Goal: Task Accomplishment & Management: Manage account settings

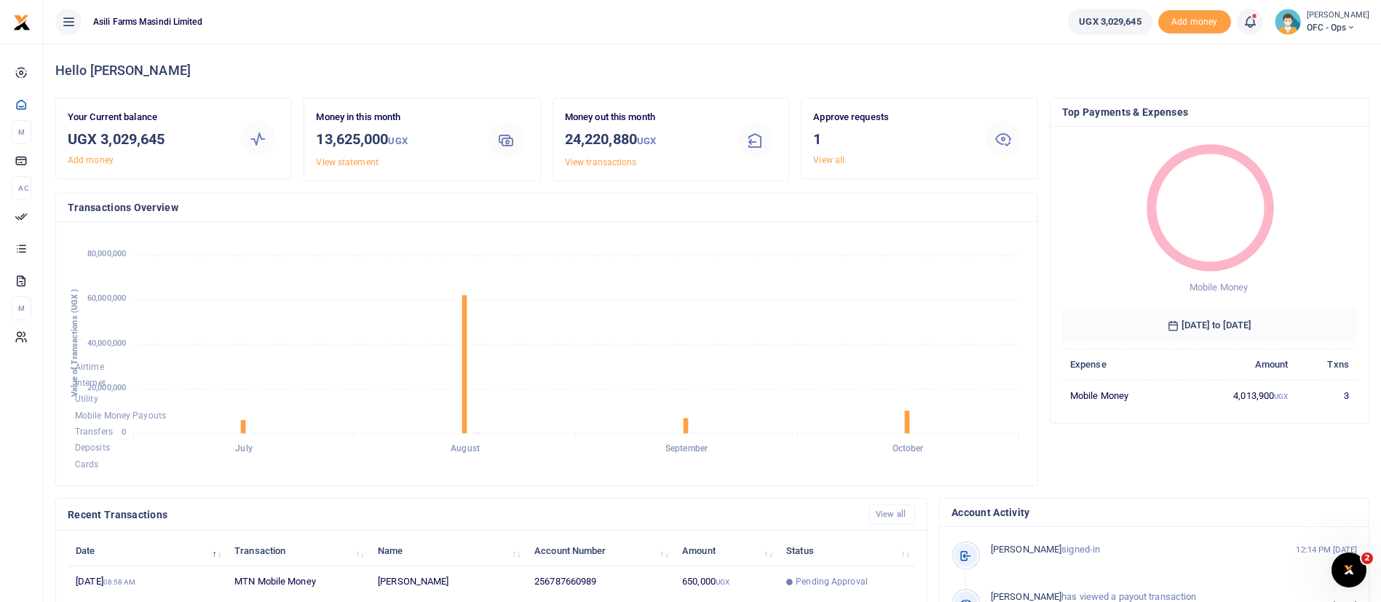
scroll to position [268, 0]
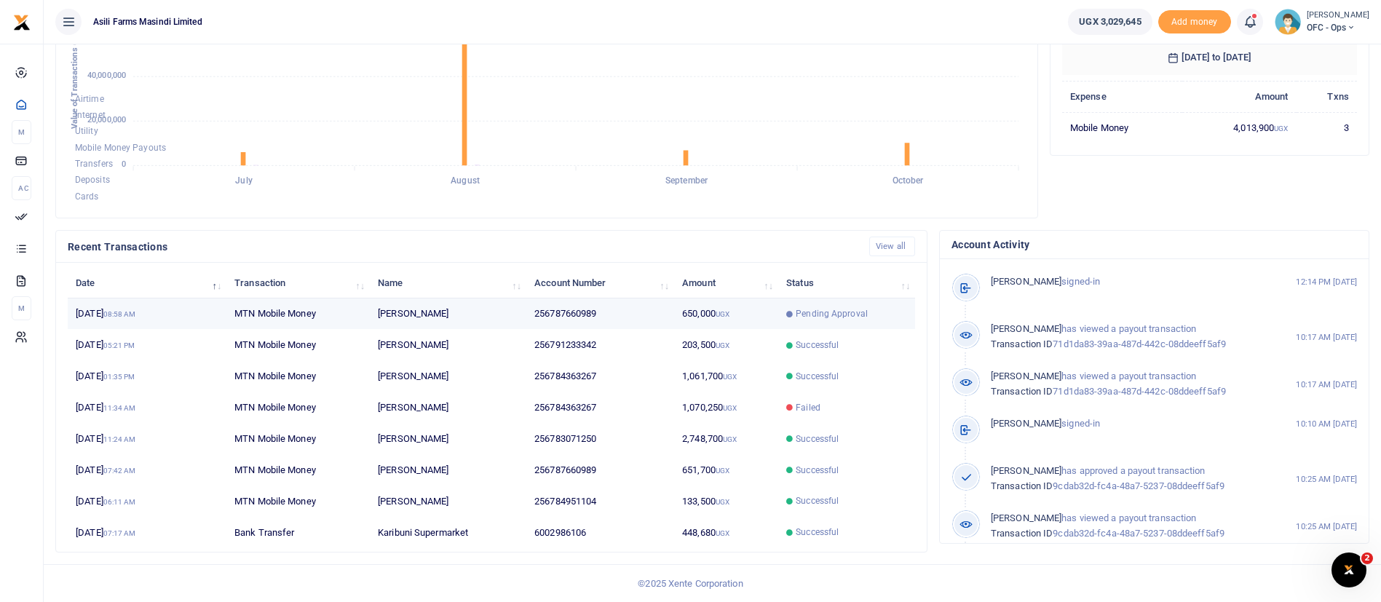
click at [864, 321] on td "Pending Approval" at bounding box center [846, 314] width 137 height 31
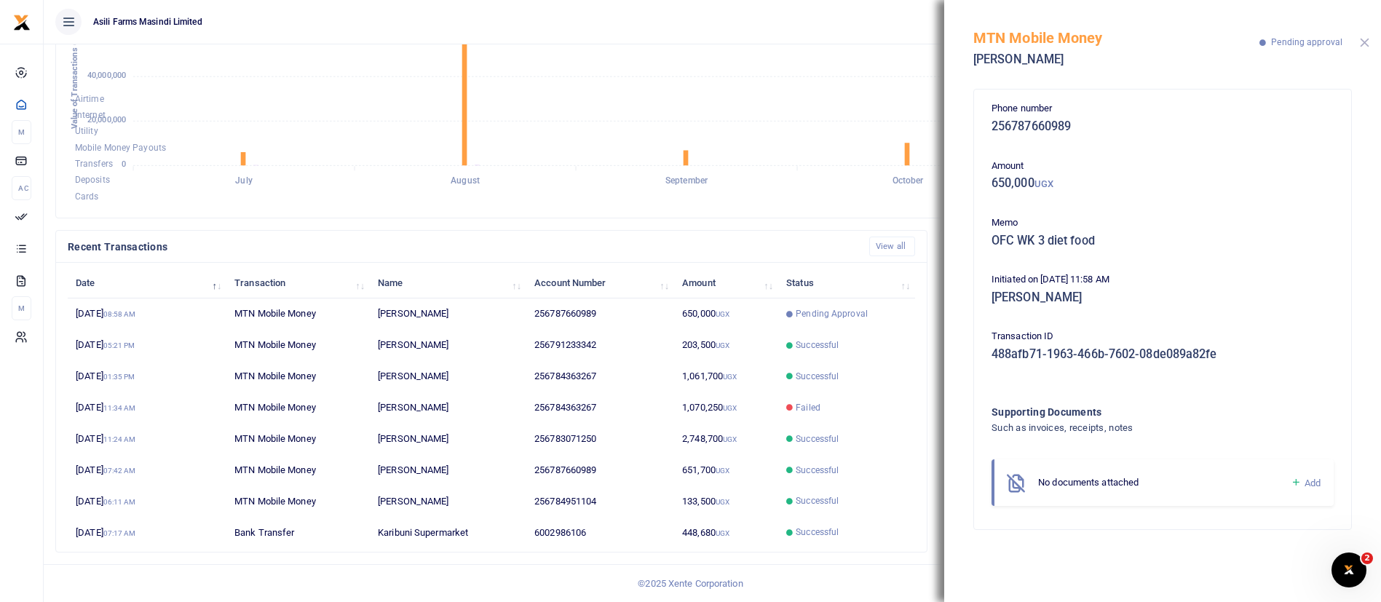
click at [1365, 42] on button "Close" at bounding box center [1364, 42] width 9 height 9
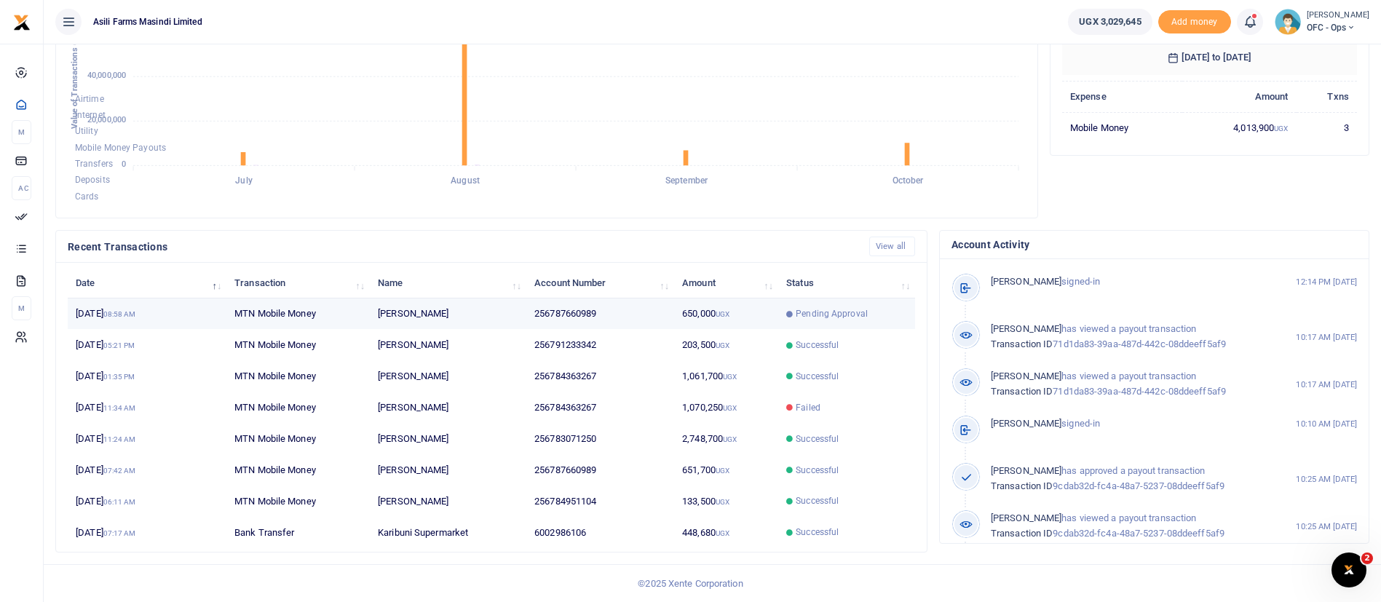
click at [644, 313] on td "256787660989" at bounding box center [600, 314] width 148 height 31
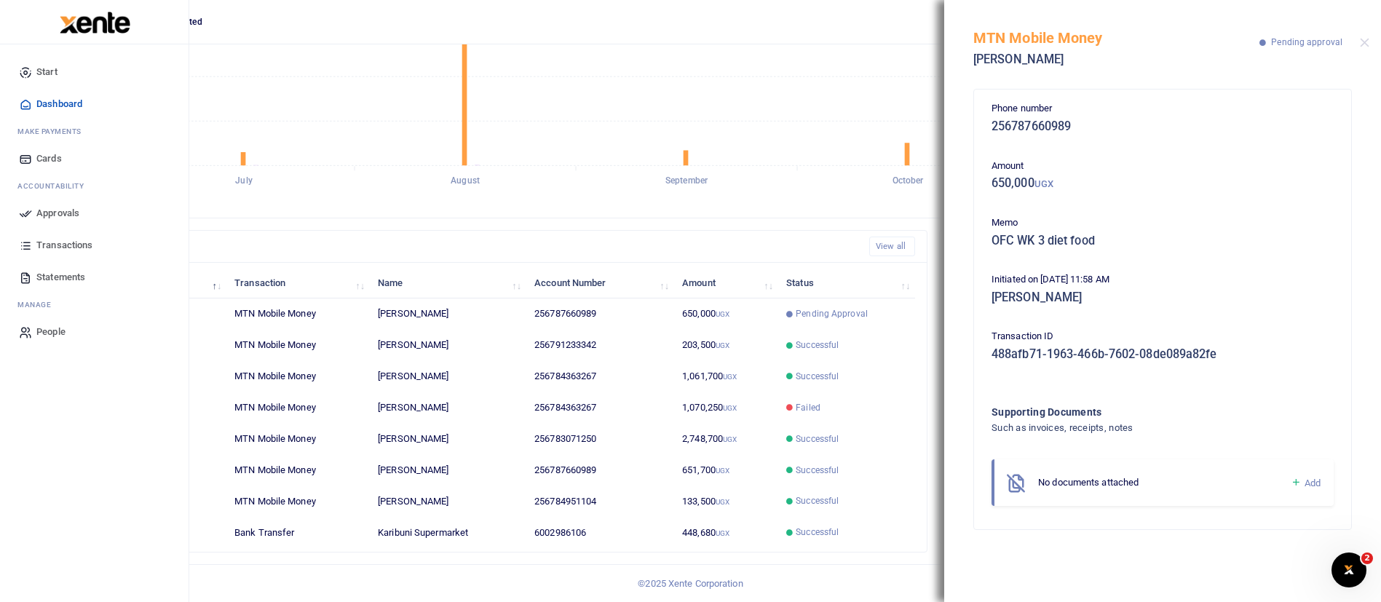
click at [46, 220] on span "Approvals" at bounding box center [57, 213] width 43 height 15
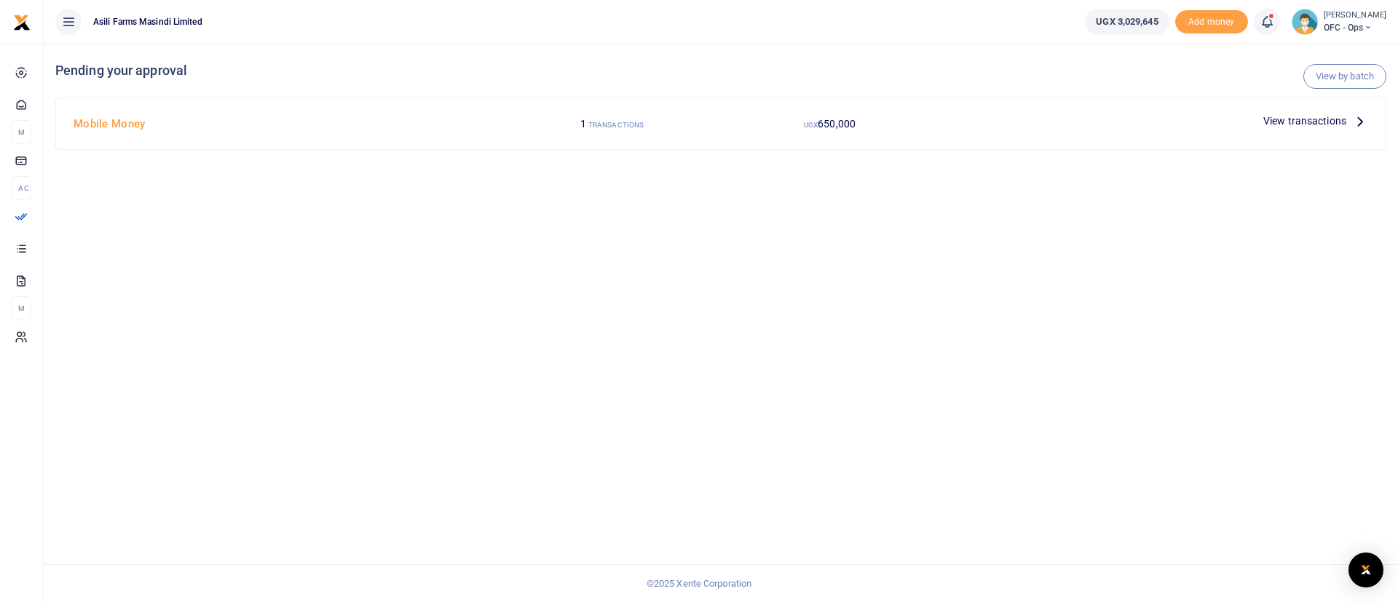
click at [1334, 124] on span "View transactions" at bounding box center [1304, 121] width 83 height 16
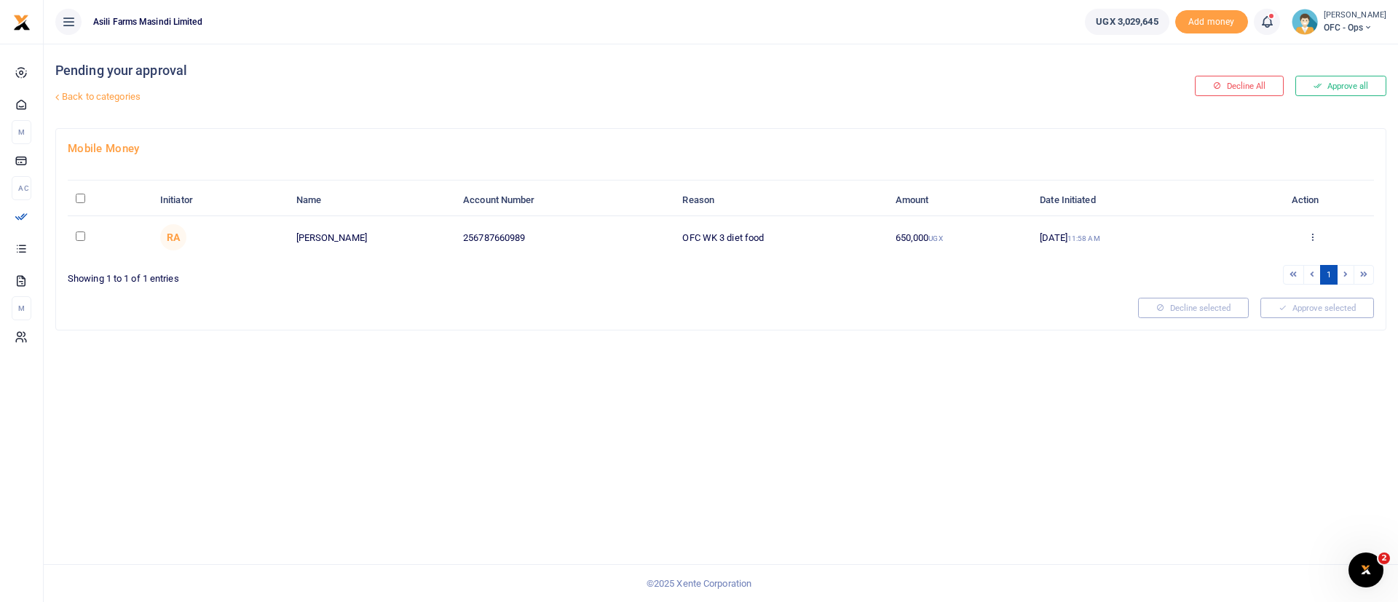
click at [79, 200] on input "\a \a : activate to sort column descending" at bounding box center [80, 198] width 9 height 9
checkbox input "true"
click at [1360, 309] on button "Approve selected (1)" at bounding box center [1312, 308] width 124 height 20
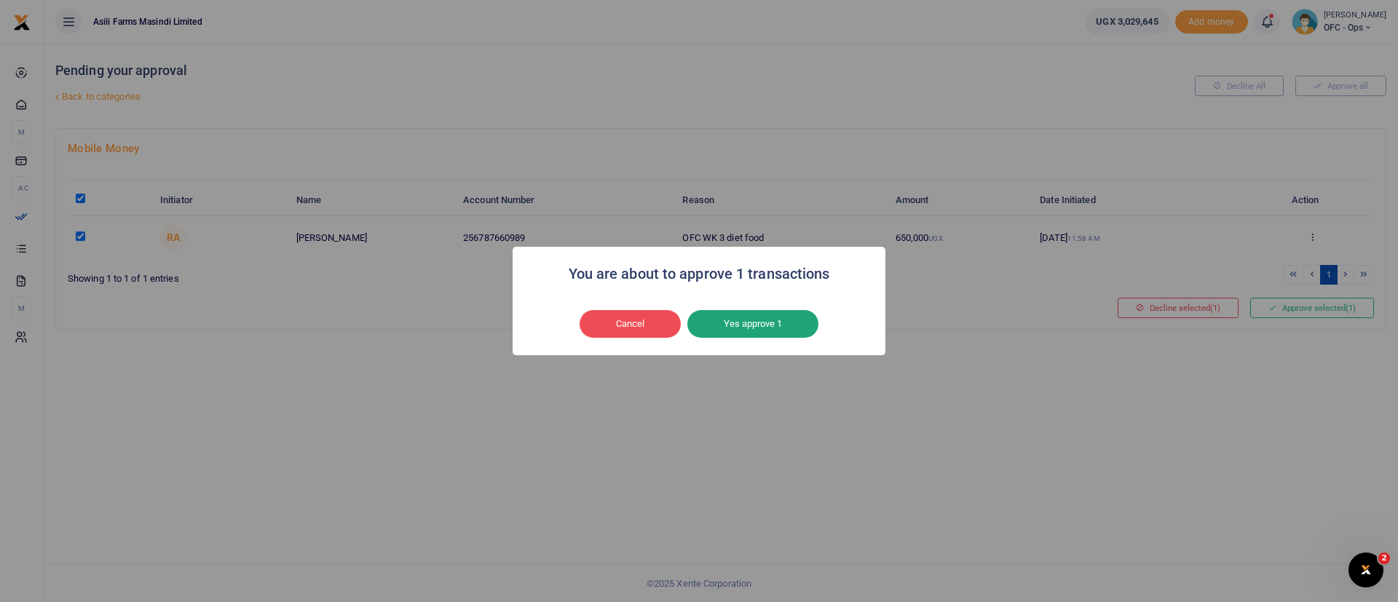
click at [743, 323] on button "Yes approve 1" at bounding box center [752, 324] width 131 height 28
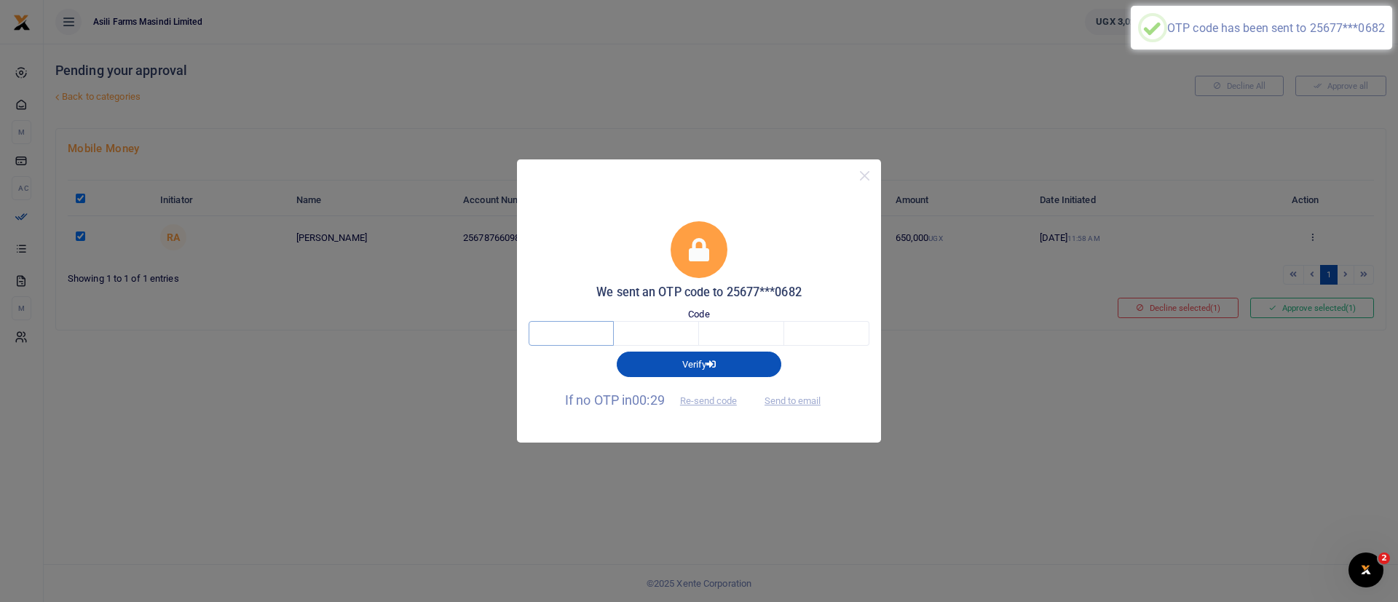
click at [569, 338] on input "text" at bounding box center [571, 333] width 85 height 25
